Goal: Find specific page/section: Locate a particular part of the current website

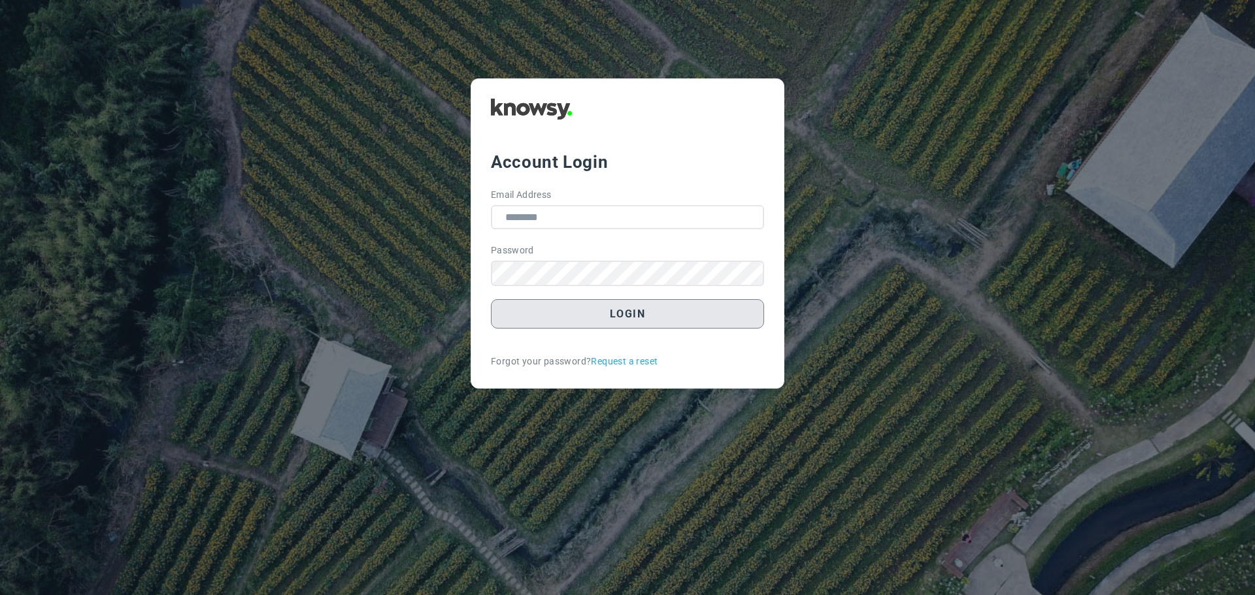
type input "**********"
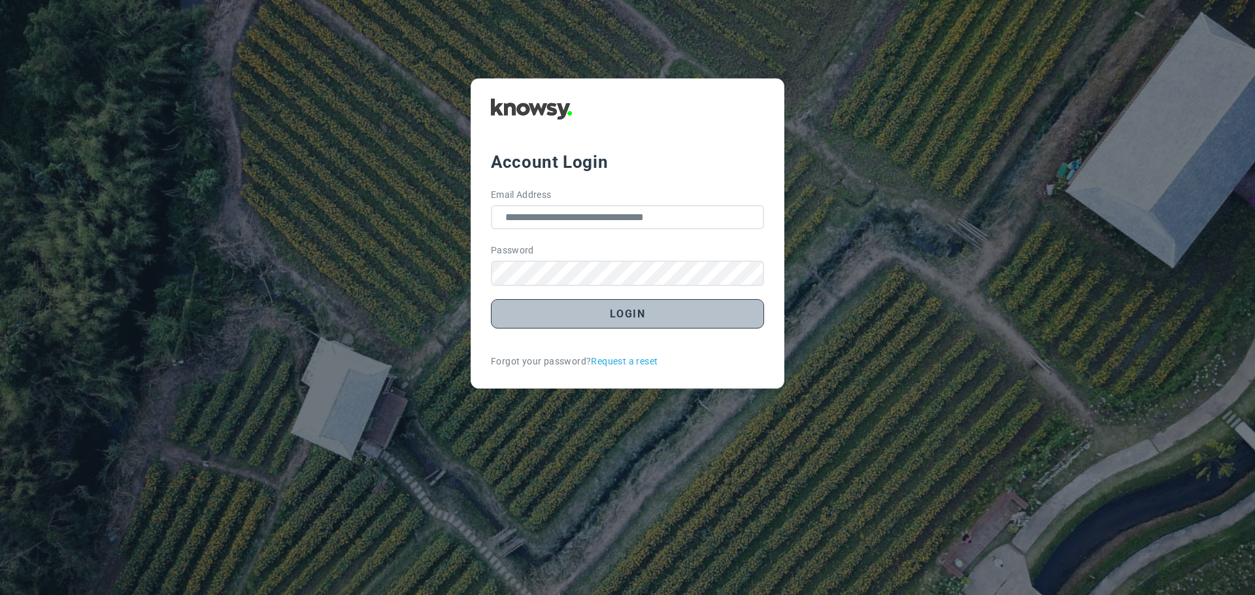
click at [648, 320] on button "Login" at bounding box center [627, 313] width 273 height 29
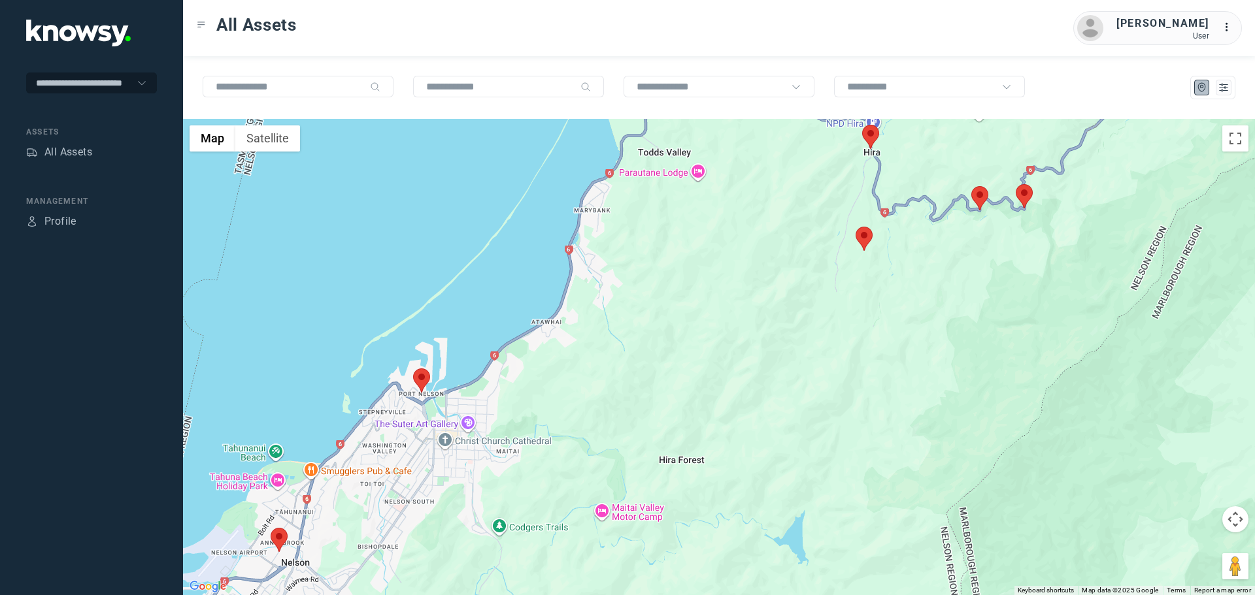
click at [855, 227] on area at bounding box center [855, 227] width 0 height 0
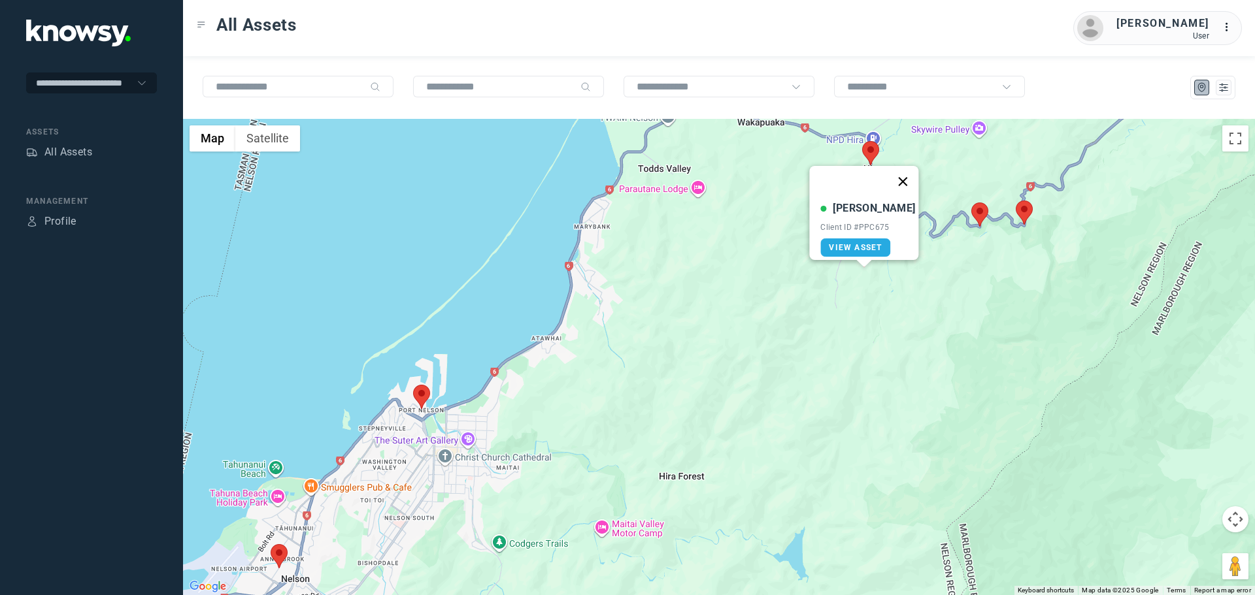
click at [894, 177] on button "Close" at bounding box center [902, 181] width 31 height 31
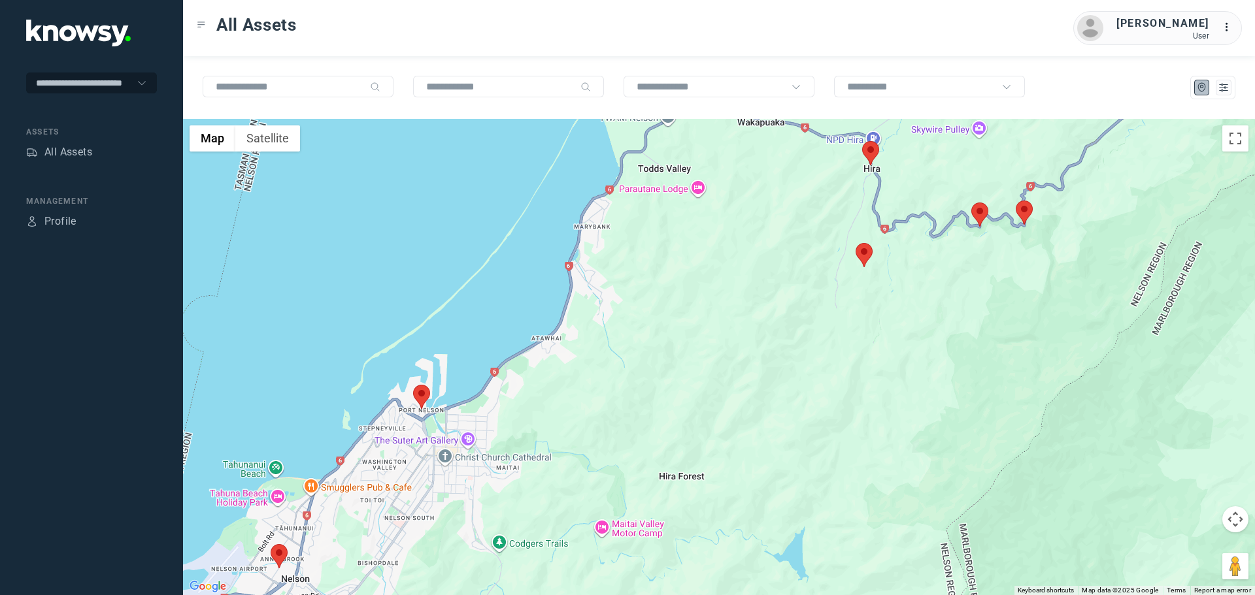
click at [862, 141] on area at bounding box center [862, 141] width 0 height 0
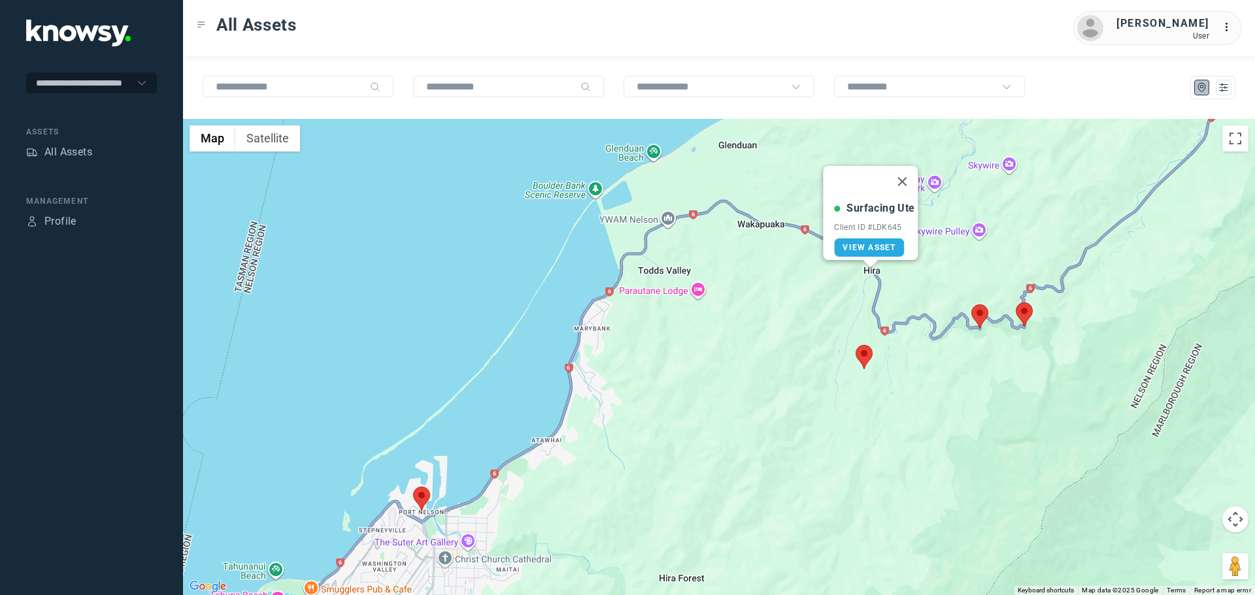
click at [1101, 352] on div "Surfacing Ute Client ID #LDK645 View Asset" at bounding box center [719, 357] width 1072 height 476
click at [413, 487] on area at bounding box center [413, 487] width 0 height 0
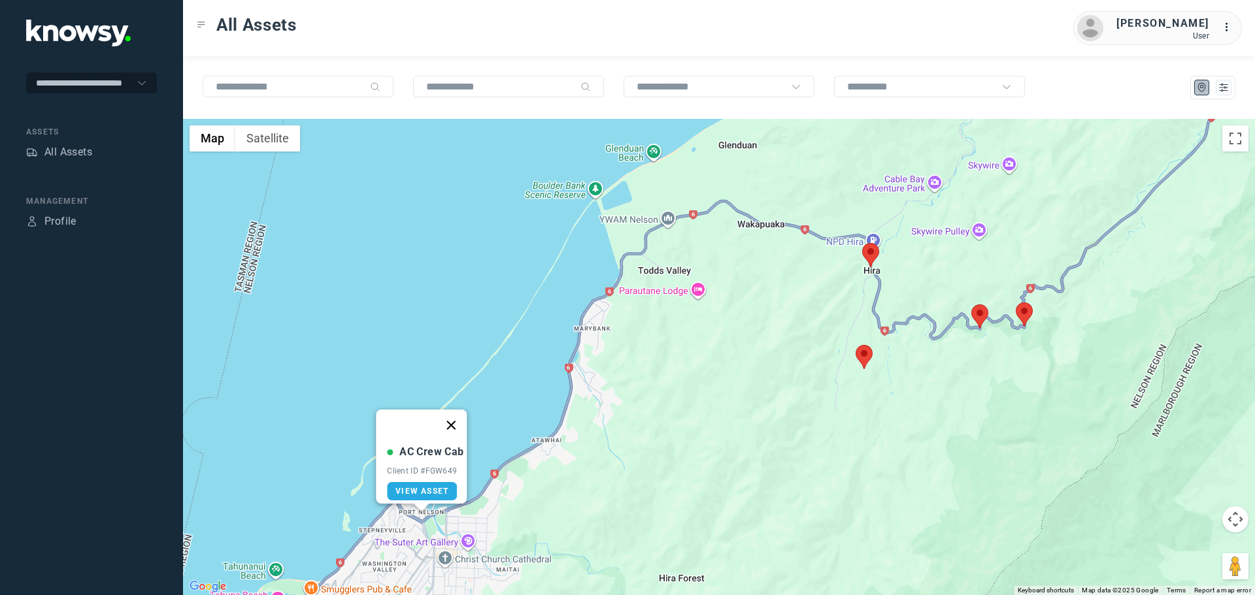
click at [457, 416] on button "Close" at bounding box center [451, 425] width 31 height 31
click at [971, 304] on area at bounding box center [971, 304] width 0 height 0
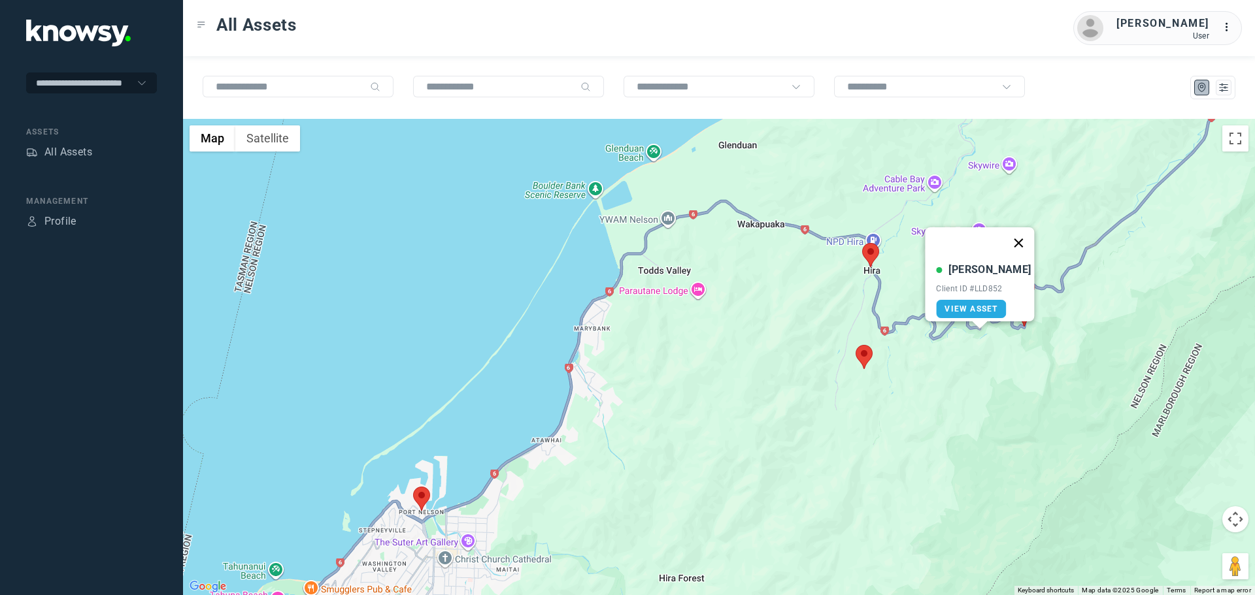
click at [1014, 237] on button "Close" at bounding box center [1018, 242] width 31 height 31
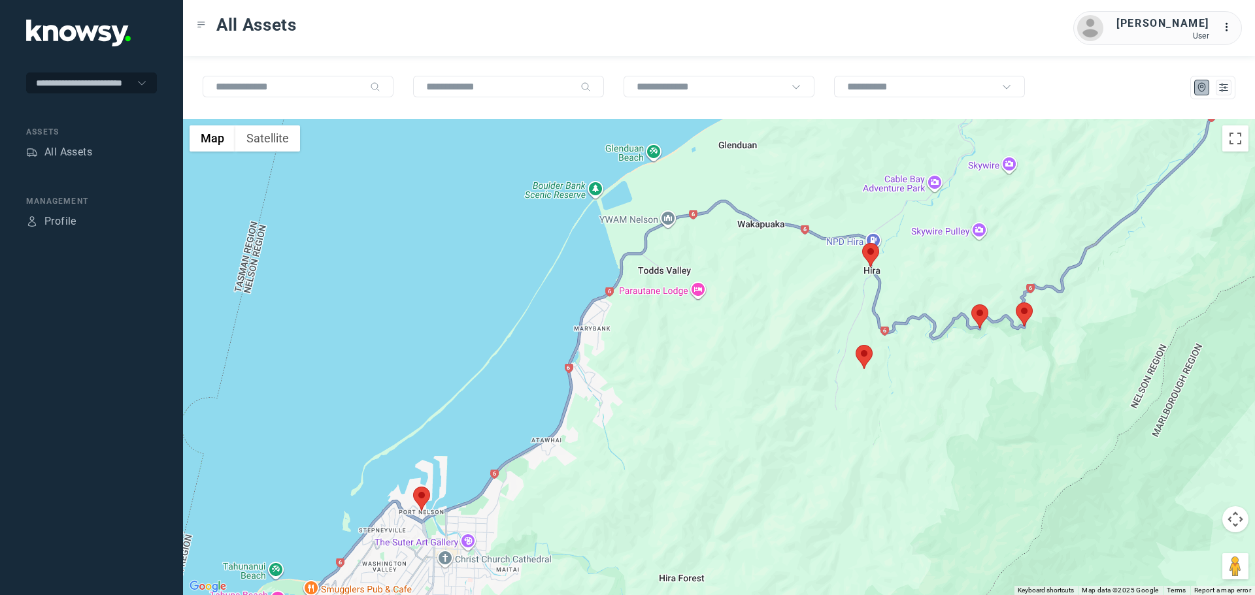
click at [1015, 303] on area at bounding box center [1015, 303] width 0 height 0
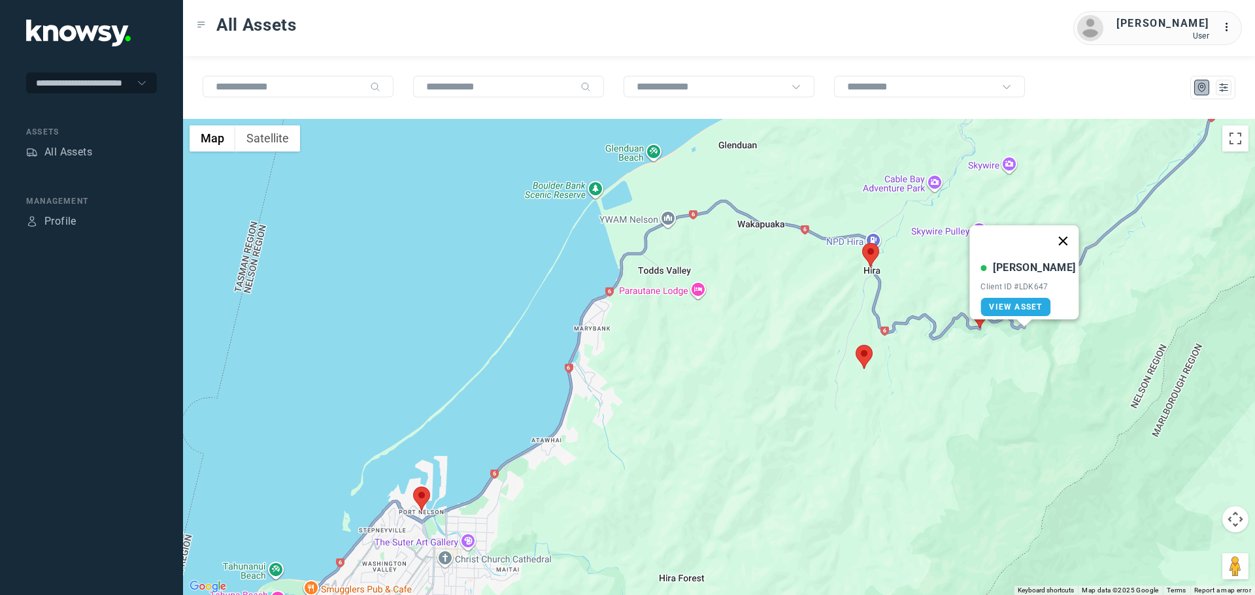
click at [1057, 233] on button "Close" at bounding box center [1062, 240] width 31 height 31
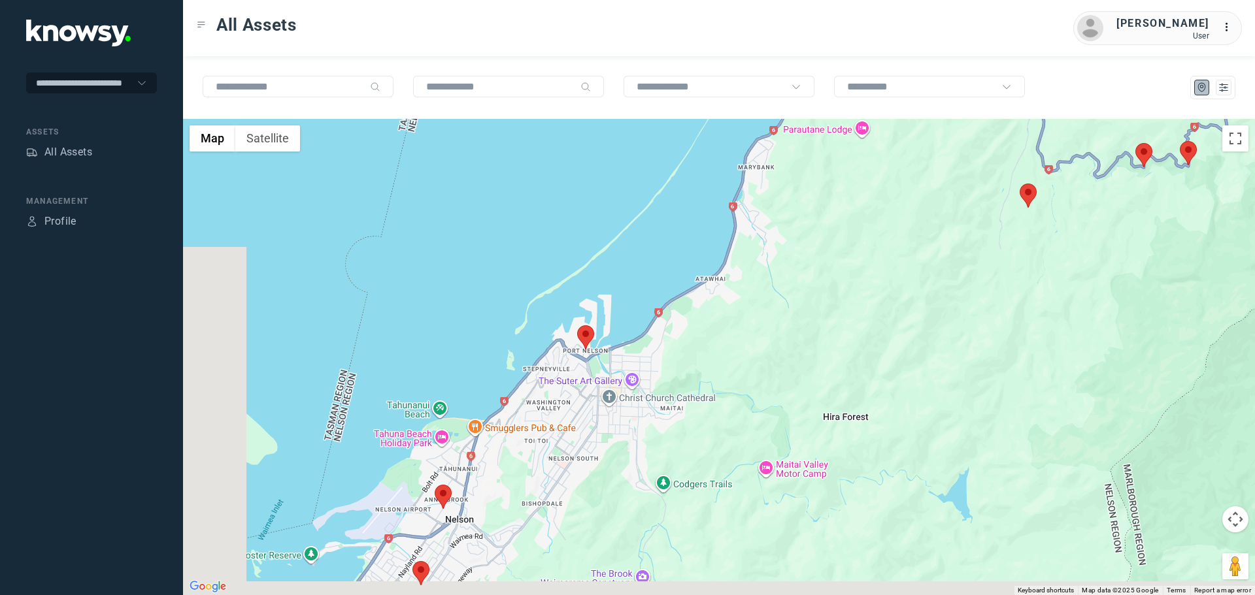
drag, startPoint x: 736, startPoint y: 395, endPoint x: 901, endPoint y: 232, distance: 232.4
click at [901, 232] on div at bounding box center [719, 357] width 1072 height 476
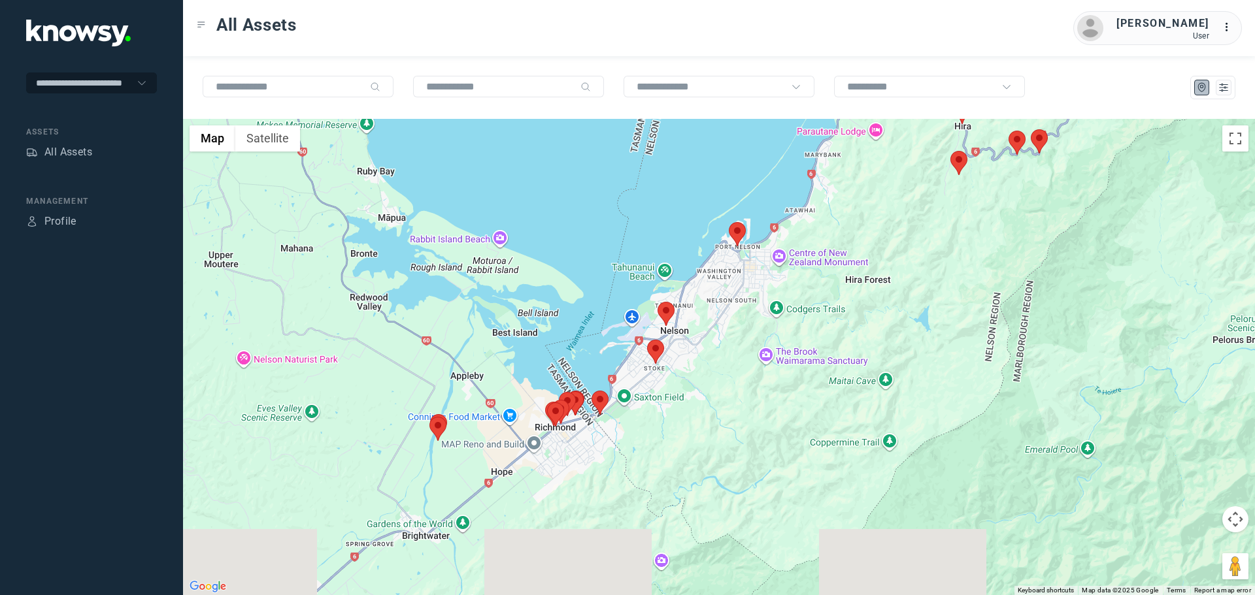
drag, startPoint x: 690, startPoint y: 397, endPoint x: 712, endPoint y: 320, distance: 80.2
click at [712, 320] on div at bounding box center [719, 357] width 1072 height 476
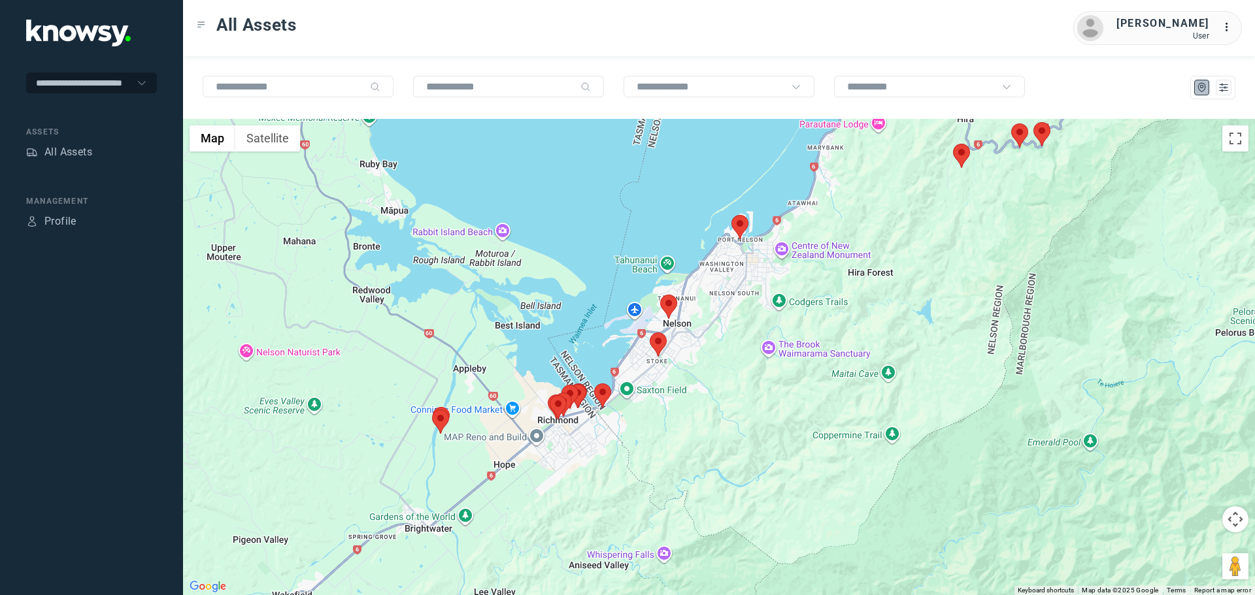
click at [660, 295] on area at bounding box center [660, 295] width 0 height 0
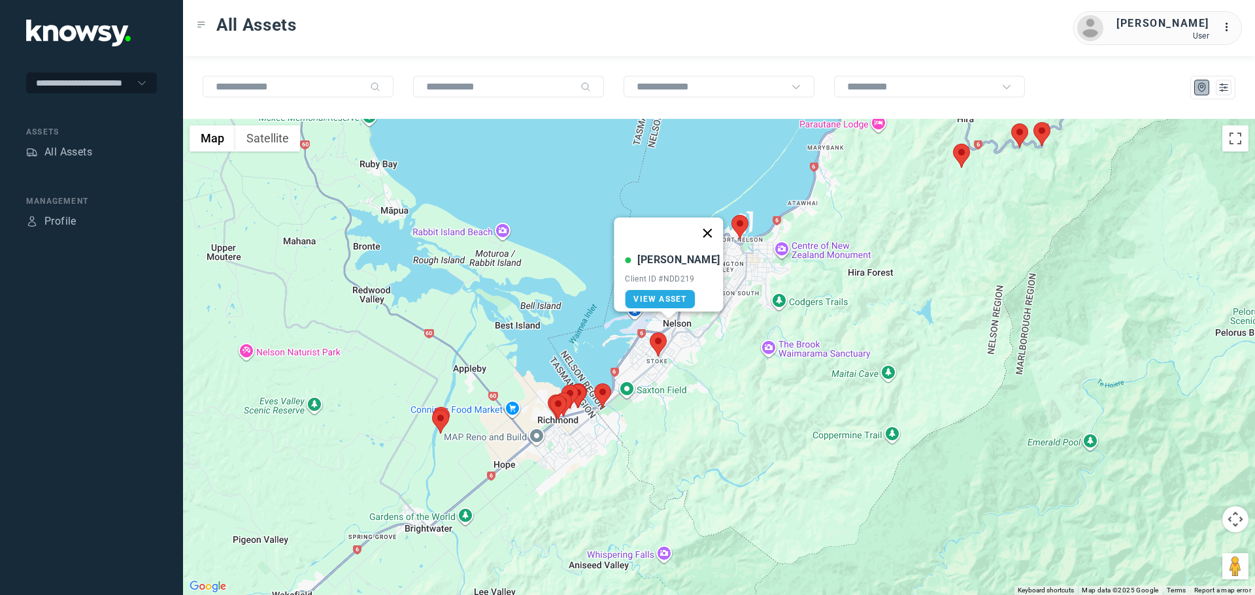
click at [702, 225] on button "Close" at bounding box center [707, 233] width 31 height 31
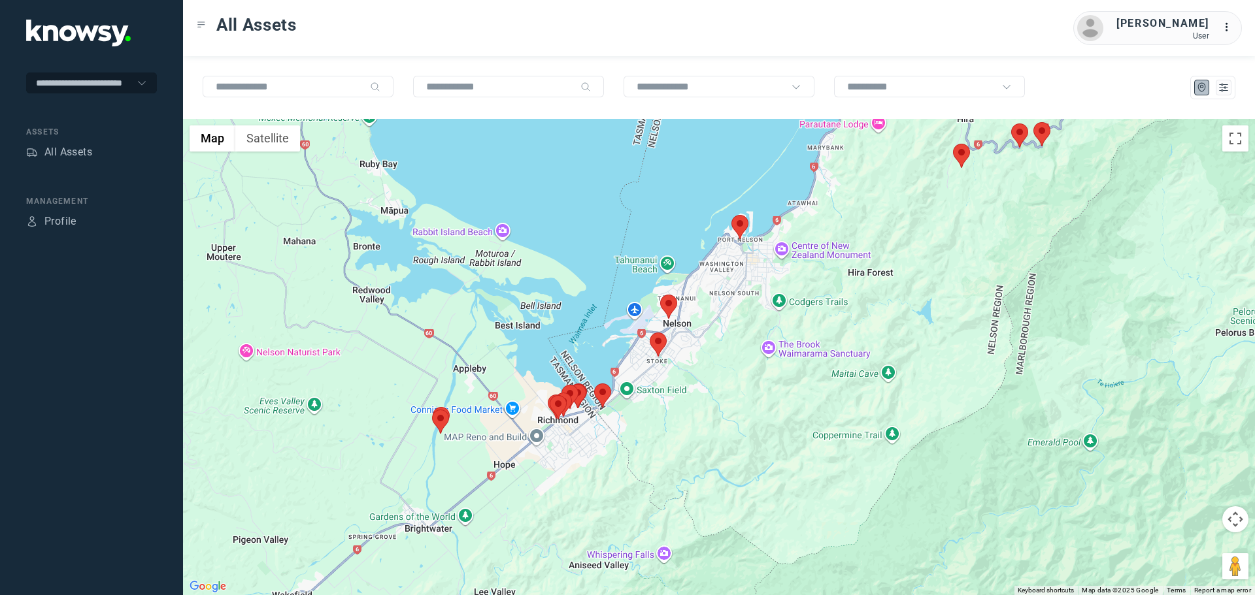
click at [649, 333] on area at bounding box center [649, 333] width 0 height 0
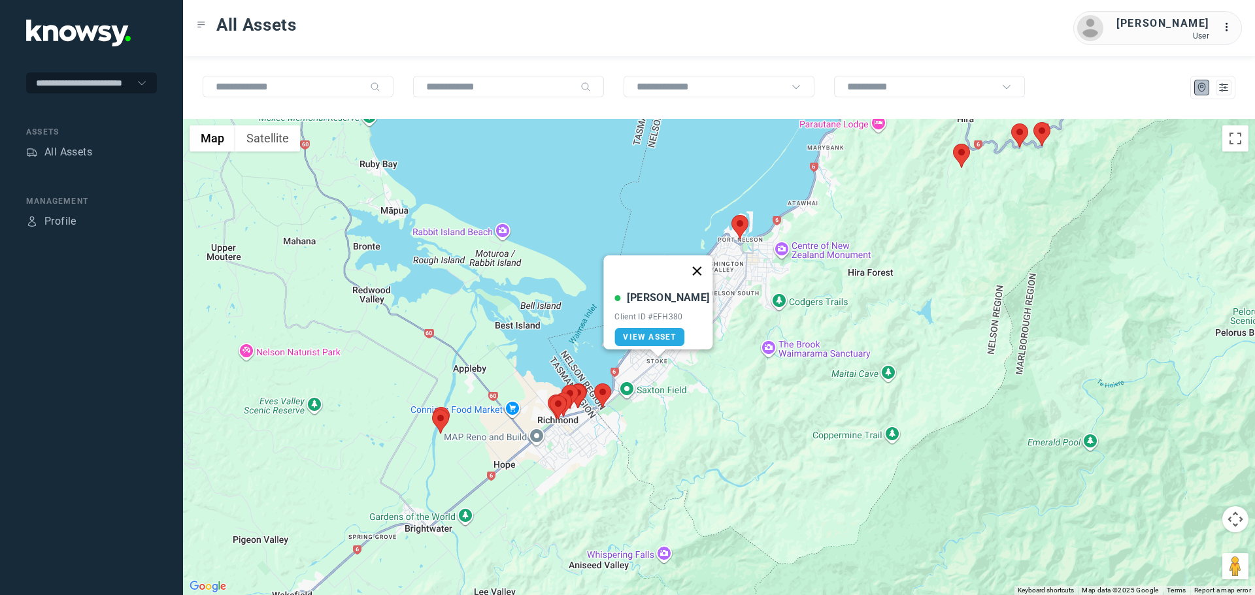
click at [688, 263] on button "Close" at bounding box center [697, 270] width 31 height 31
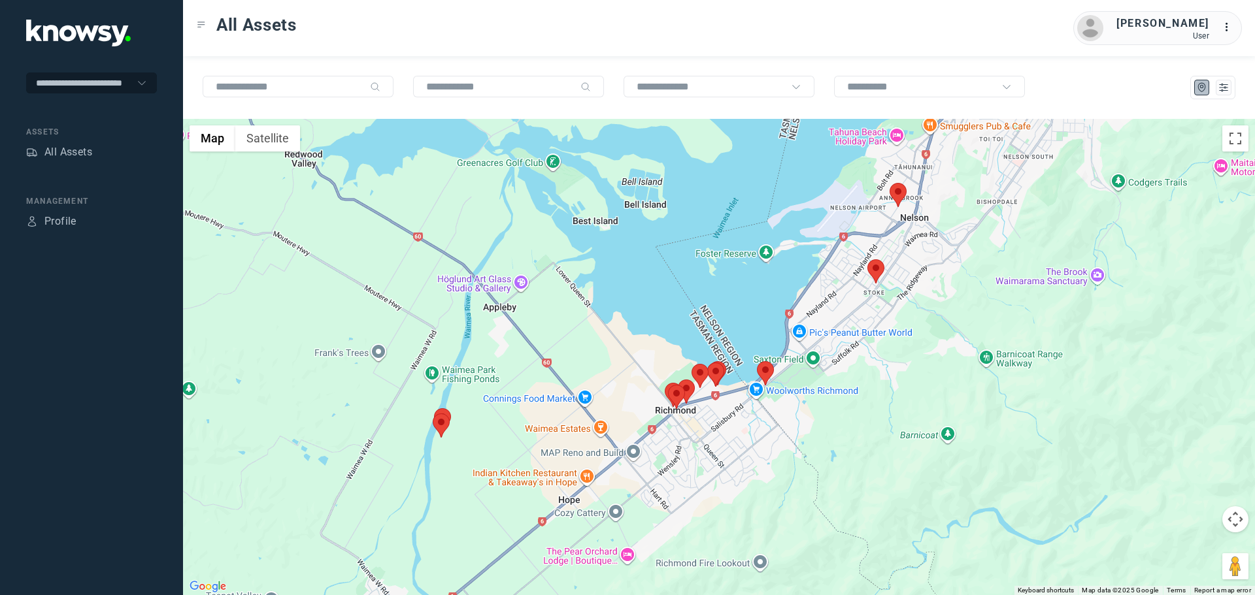
click at [433, 414] on area at bounding box center [433, 414] width 0 height 0
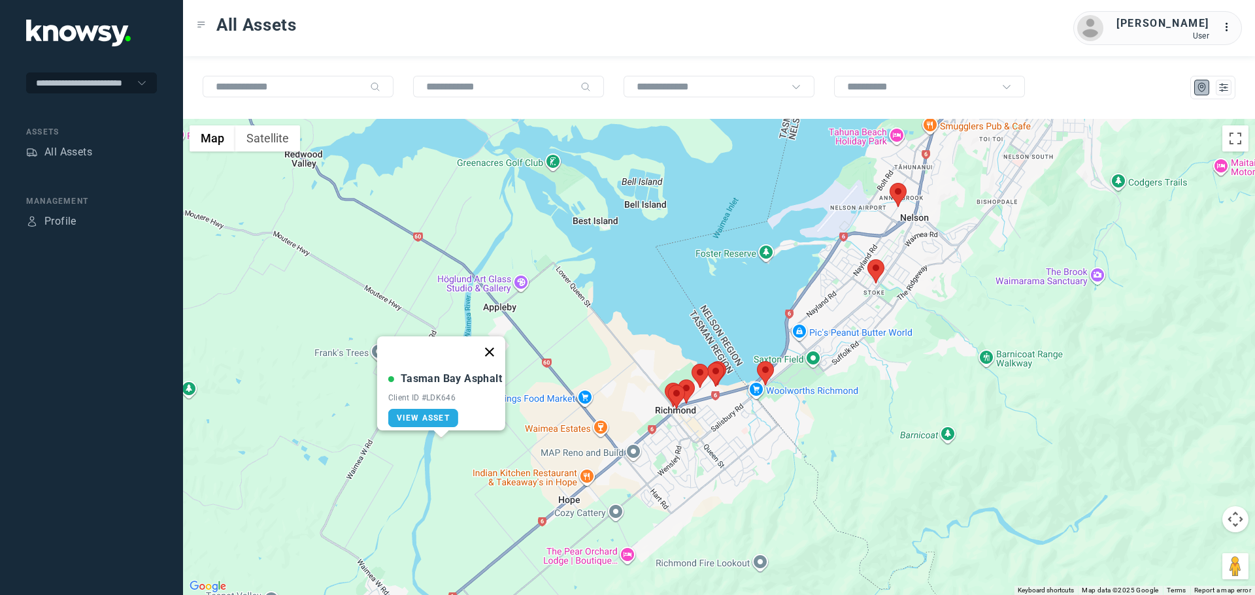
click at [491, 344] on button "Close" at bounding box center [489, 352] width 31 height 31
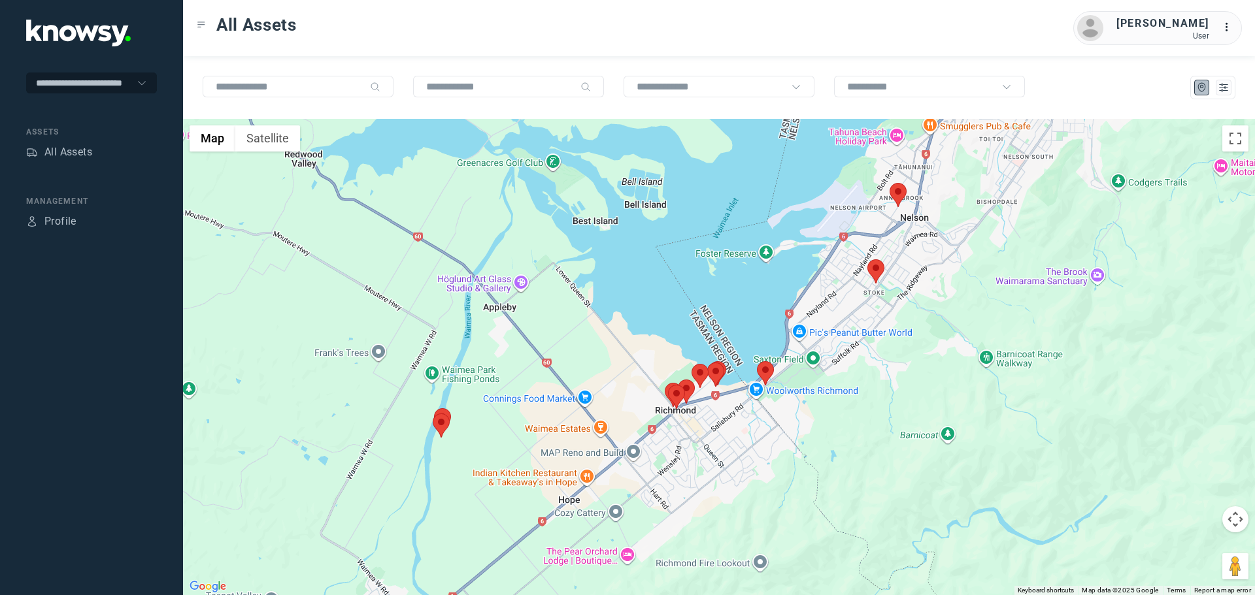
click at [434, 408] on area at bounding box center [434, 408] width 0 height 0
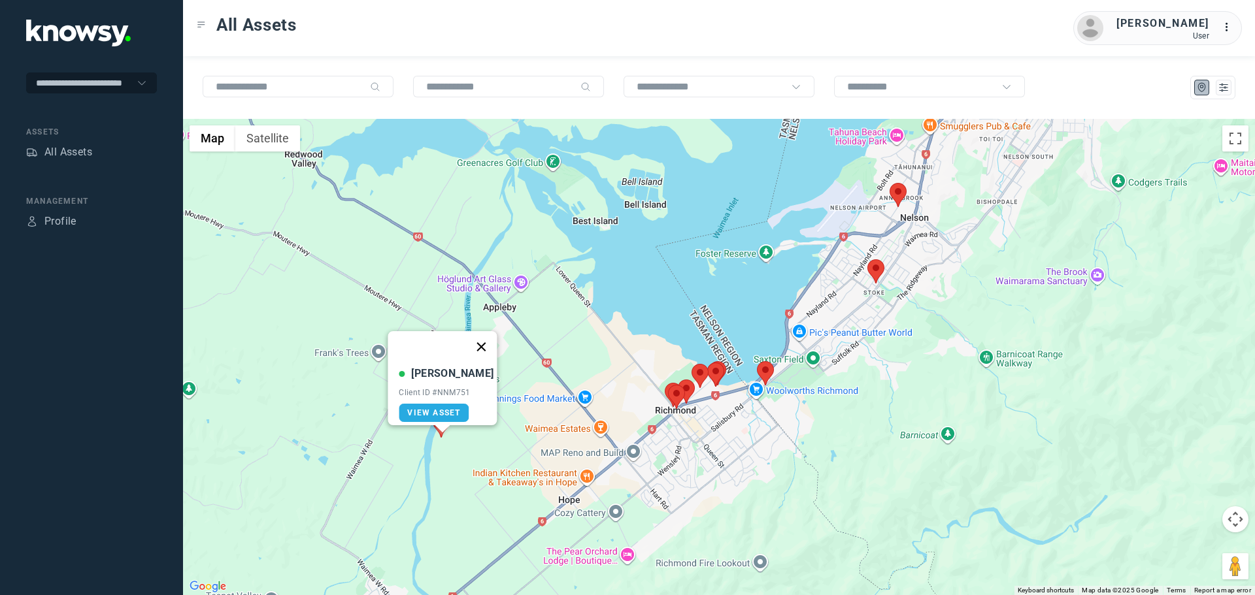
click at [478, 337] on button "Close" at bounding box center [481, 346] width 31 height 31
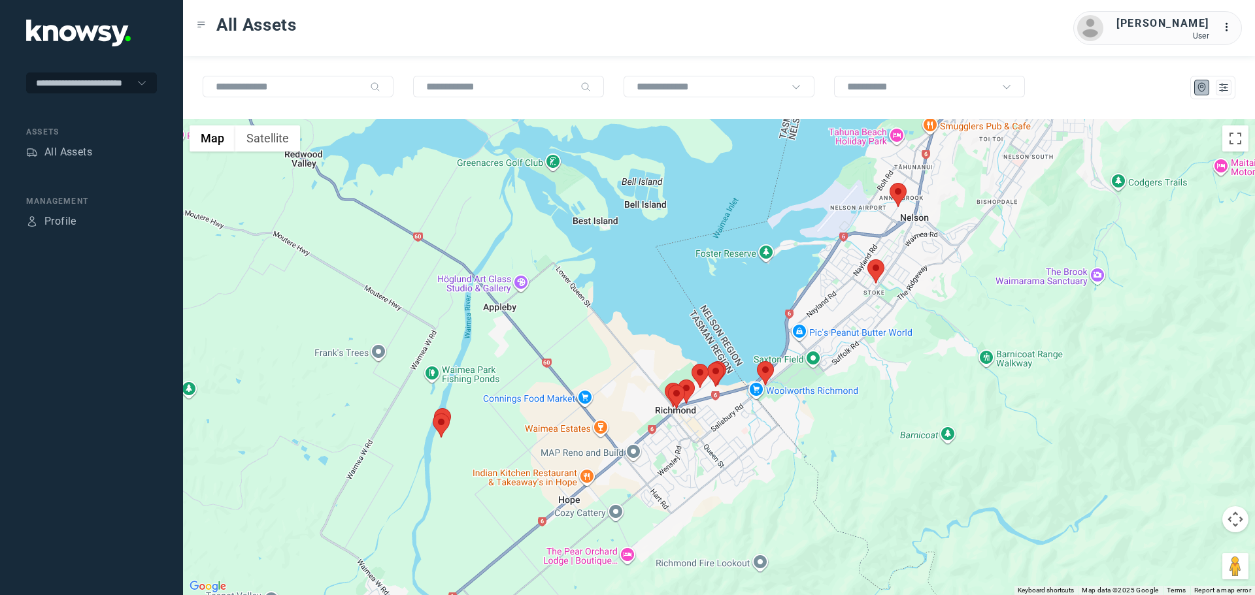
click at [757, 361] on area at bounding box center [757, 361] width 0 height 0
click at [799, 291] on button "Close" at bounding box center [791, 299] width 31 height 31
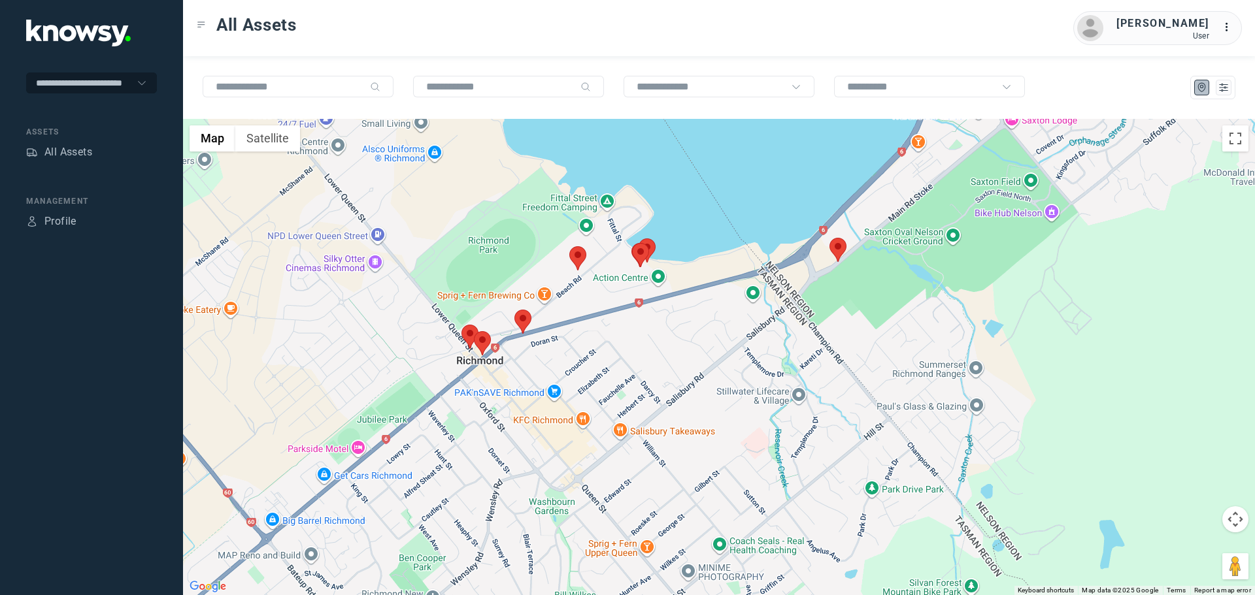
click at [569, 246] on area at bounding box center [569, 246] width 0 height 0
click at [611, 179] on button "Close" at bounding box center [606, 184] width 31 height 31
click at [514, 310] on area at bounding box center [514, 310] width 0 height 0
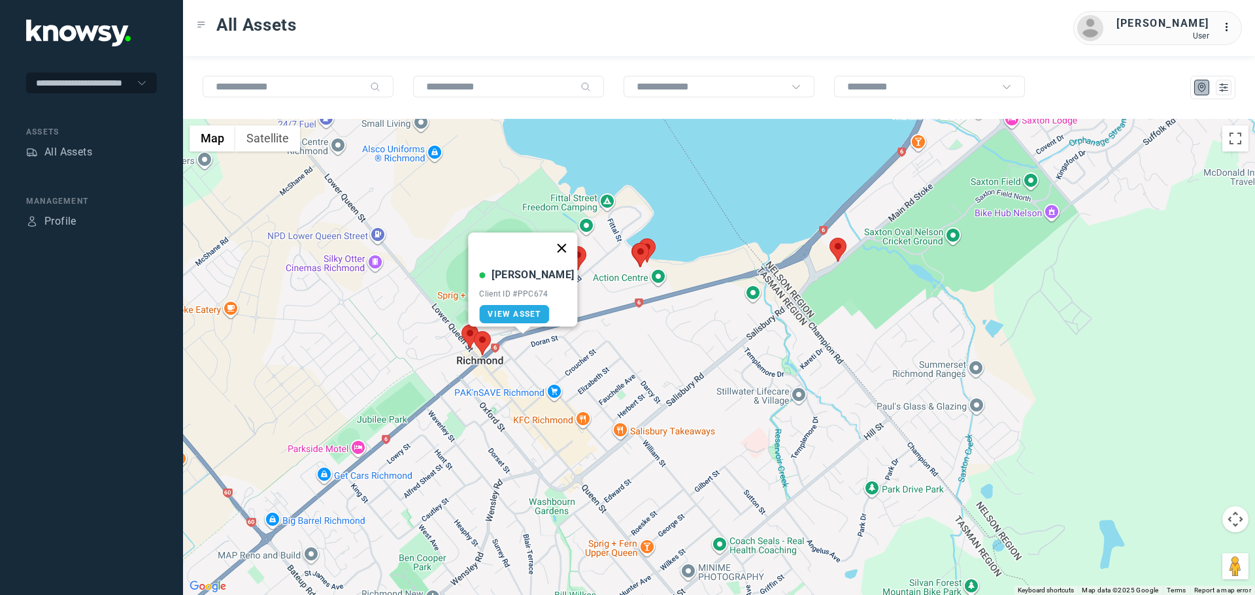
click at [557, 238] on button "Close" at bounding box center [561, 248] width 31 height 31
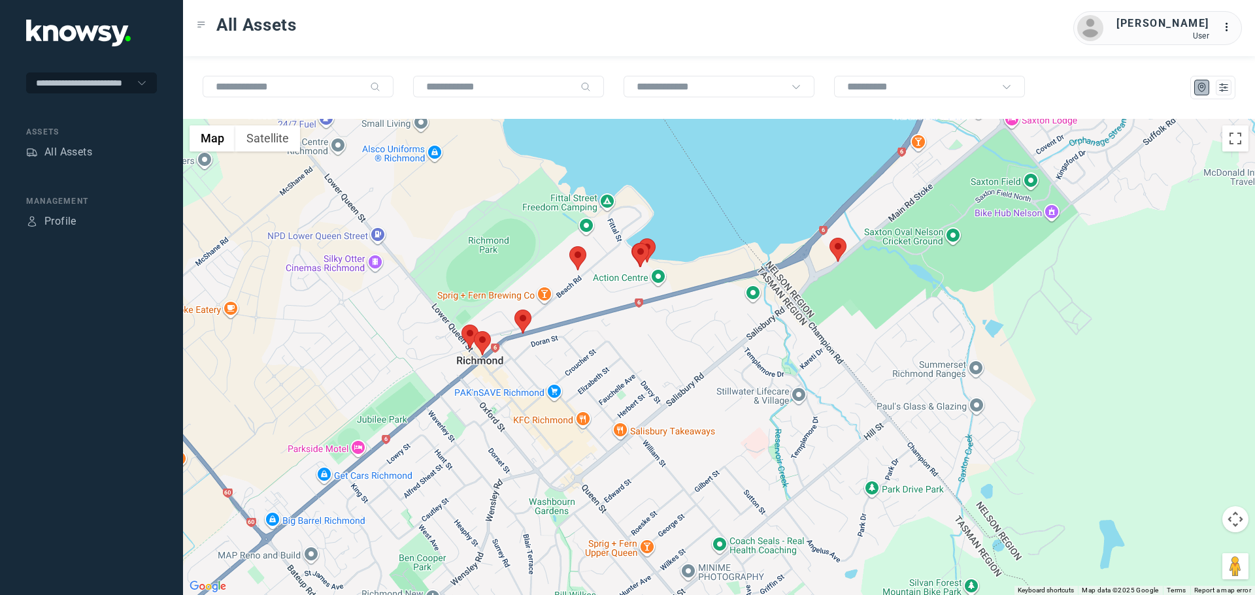
click at [461, 325] on area at bounding box center [461, 325] width 0 height 0
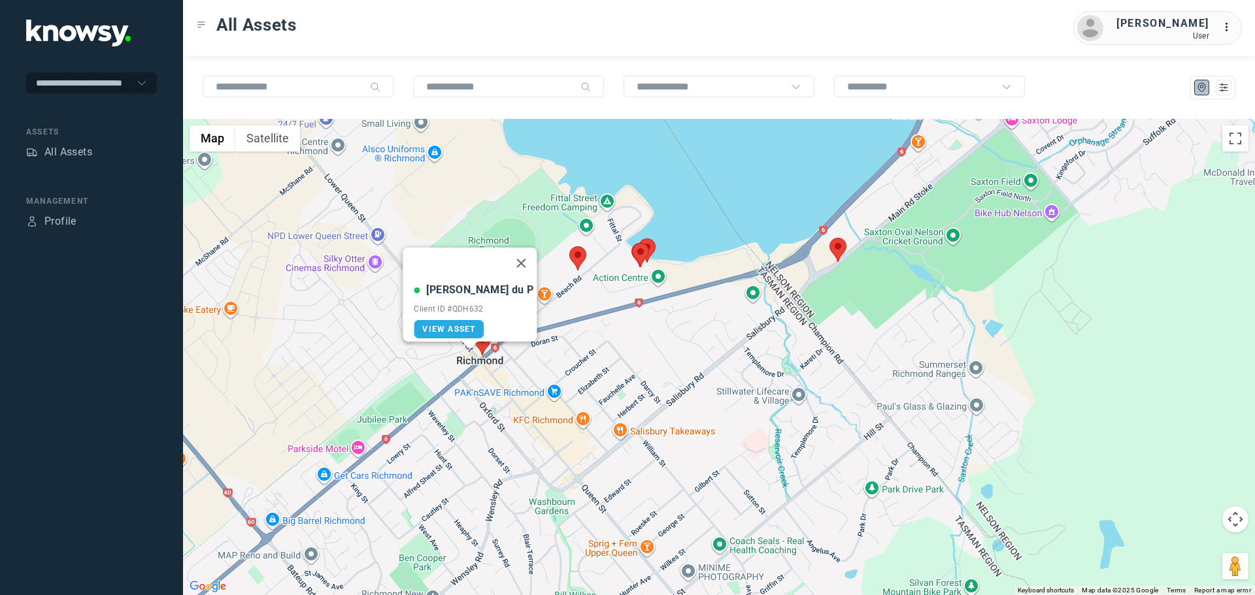
drag, startPoint x: 502, startPoint y: 254, endPoint x: 484, endPoint y: 295, distance: 45.4
click at [506, 255] on button "Close" at bounding box center [521, 263] width 31 height 31
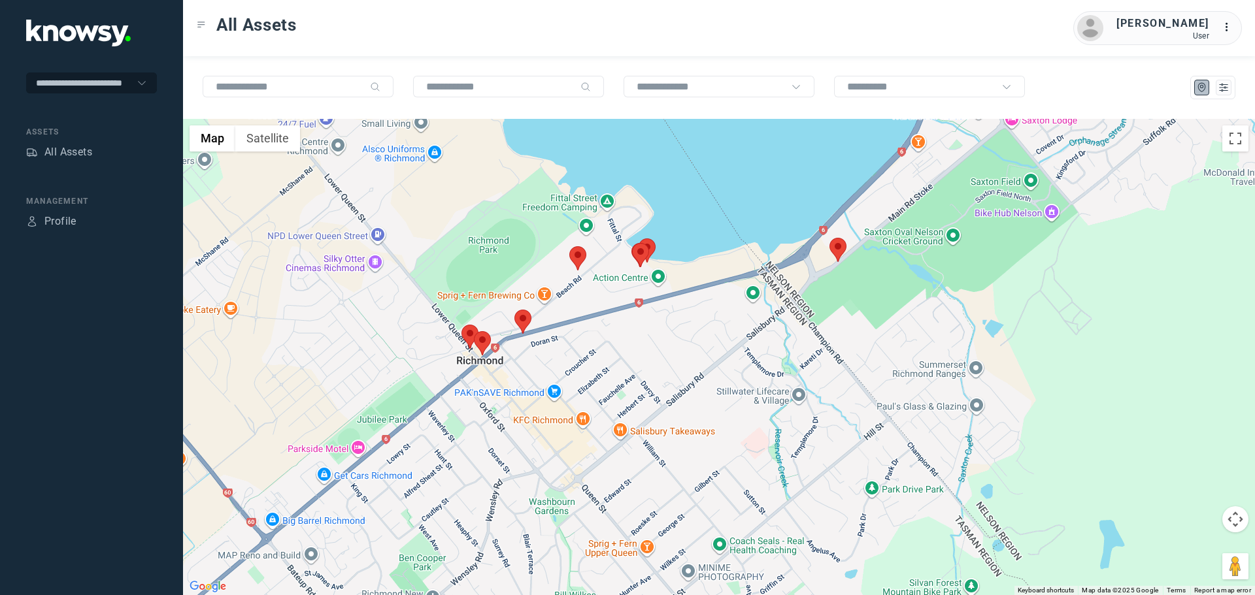
click at [474, 331] on area at bounding box center [474, 331] width 0 height 0
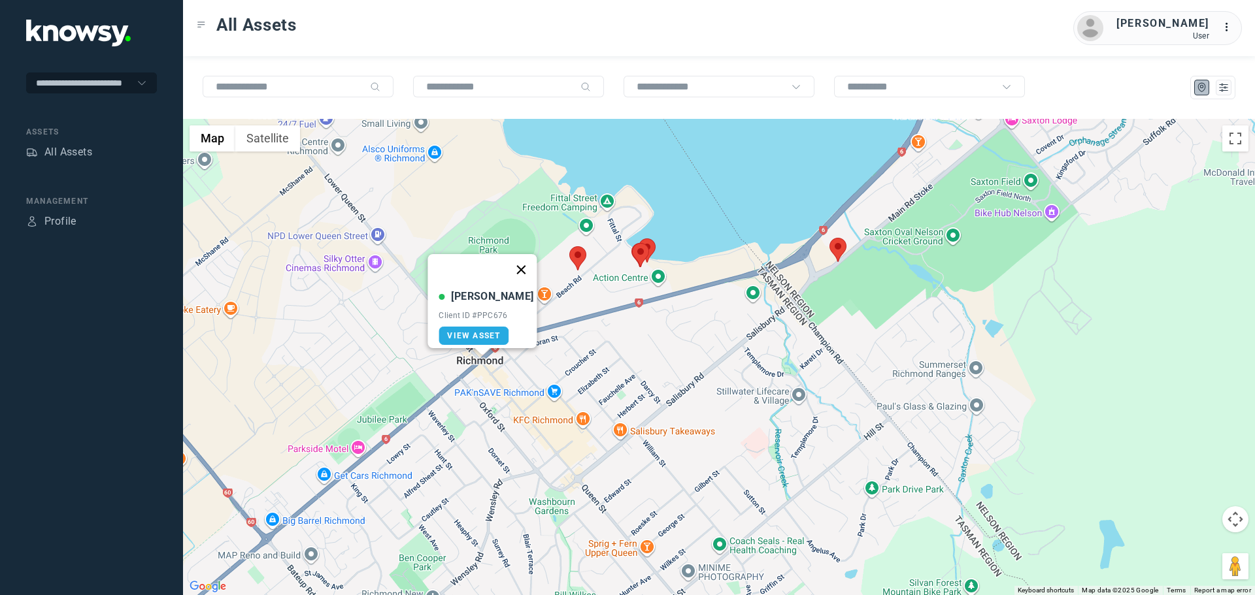
click at [516, 259] on button "Close" at bounding box center [521, 269] width 31 height 31
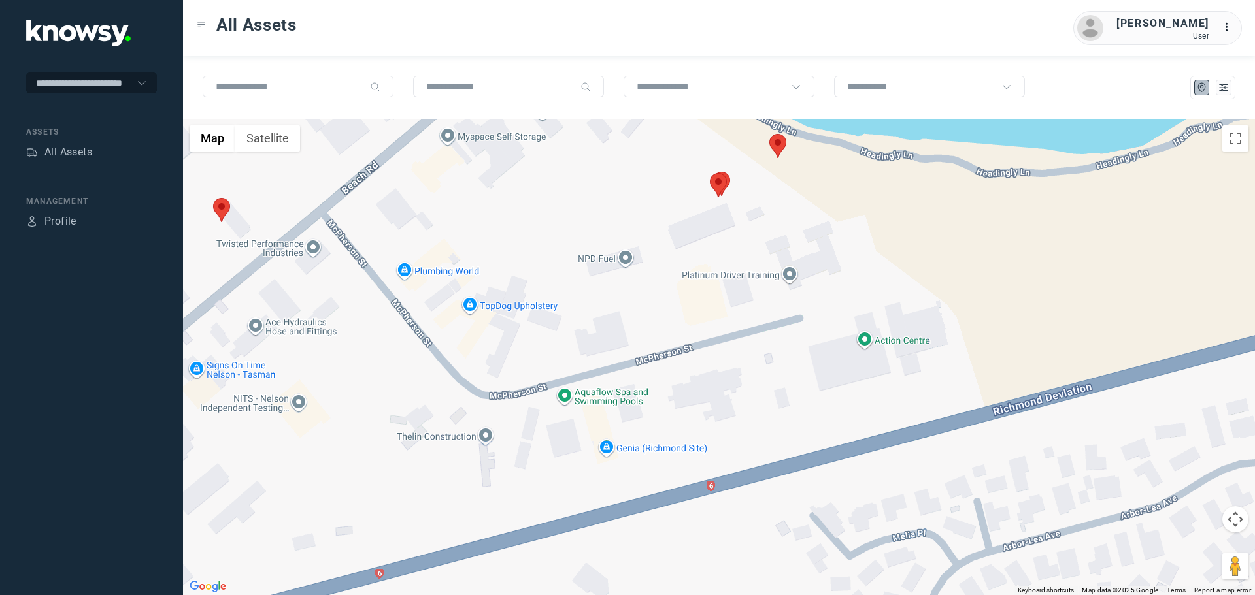
click at [769, 134] on area at bounding box center [769, 134] width 0 height 0
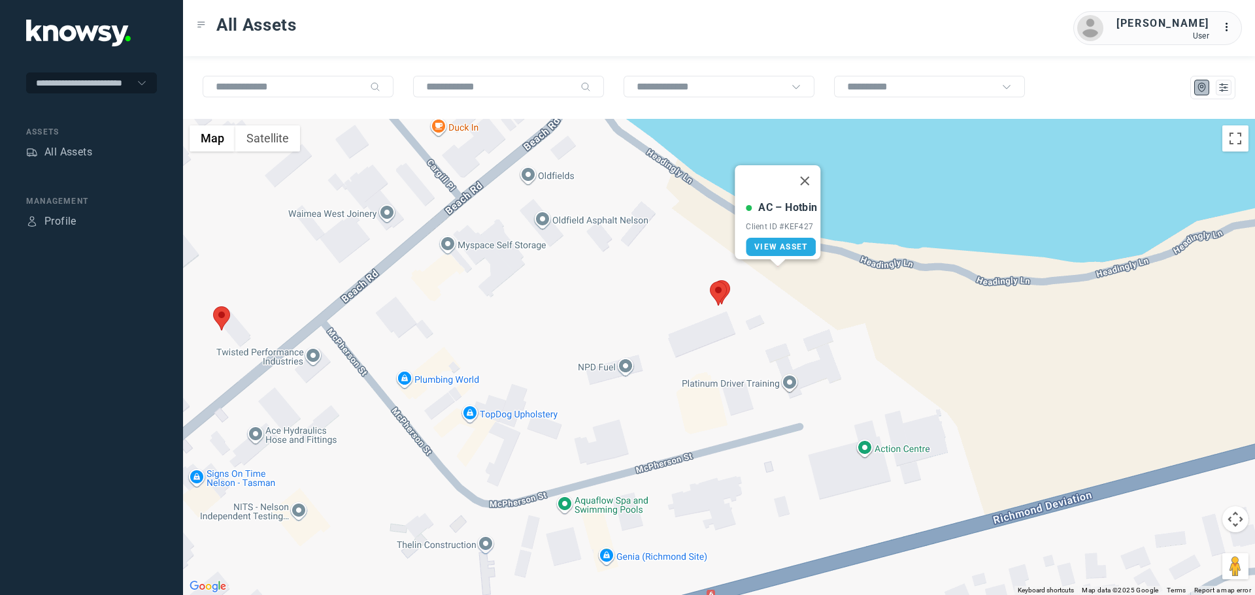
click at [710, 282] on area at bounding box center [710, 282] width 0 height 0
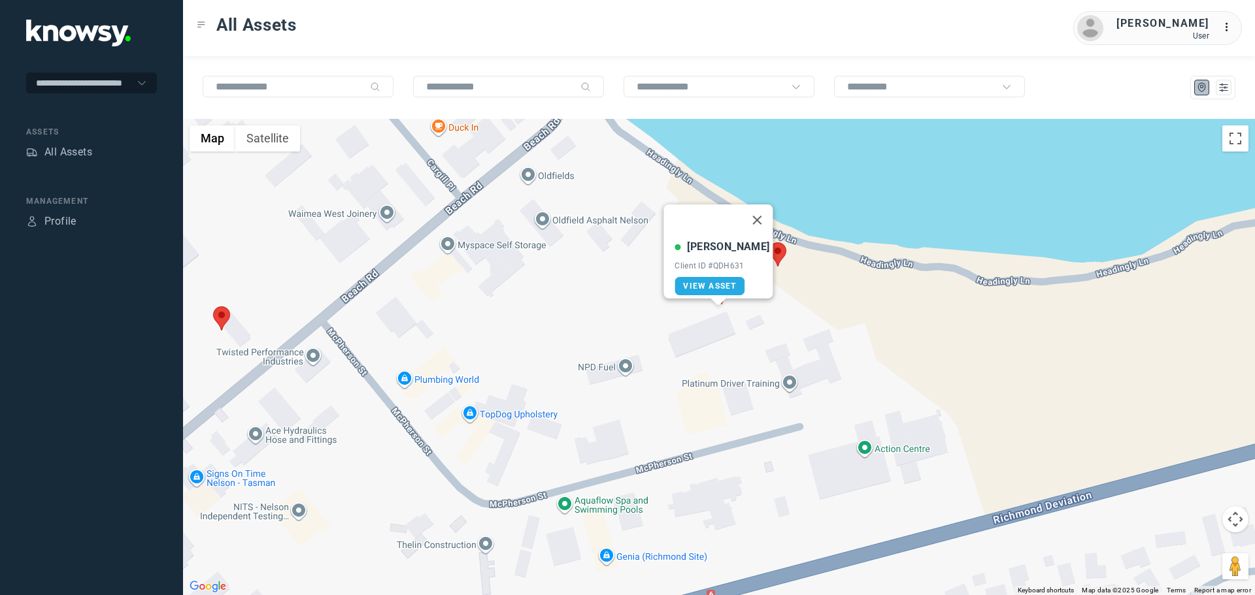
drag, startPoint x: 748, startPoint y: 206, endPoint x: 746, endPoint y: 215, distance: 9.4
click at [748, 210] on button "Close" at bounding box center [757, 220] width 31 height 31
click at [713, 280] on area at bounding box center [713, 280] width 0 height 0
click at [755, 208] on button "Close" at bounding box center [760, 218] width 31 height 31
